Goal: Find specific page/section: Find specific page/section

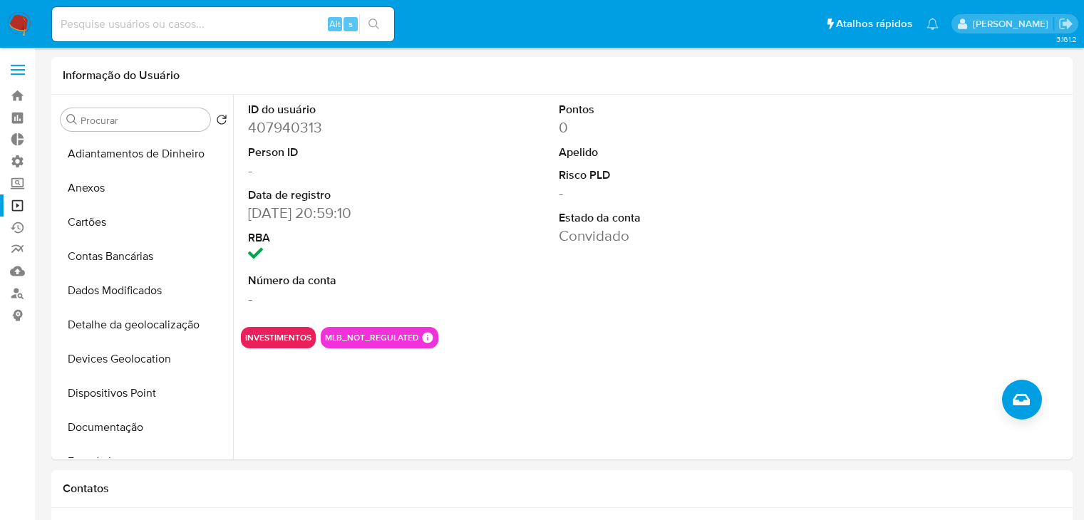
select select "10"
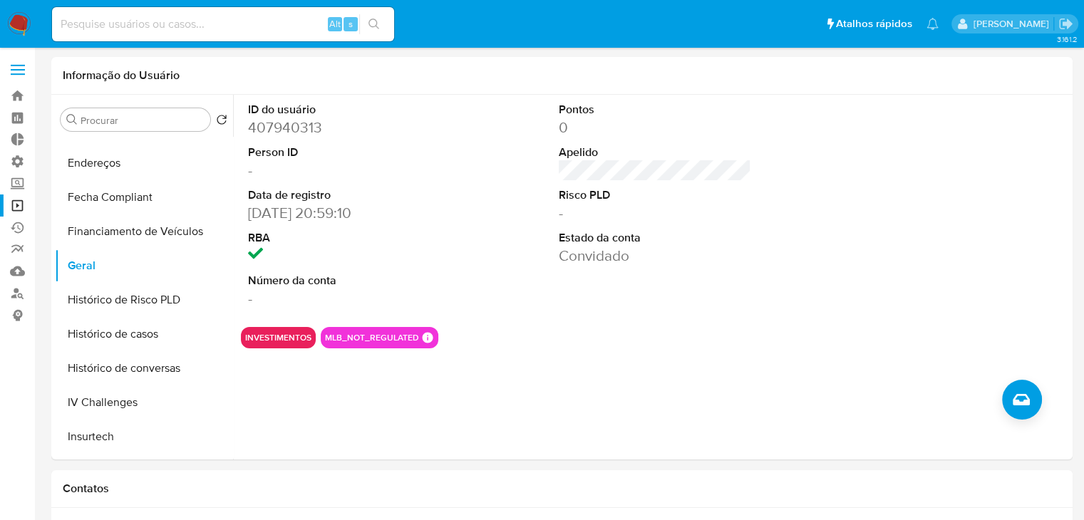
click at [23, 212] on link "Operações em massa" at bounding box center [85, 206] width 170 height 22
